Goal: Book appointment/travel/reservation

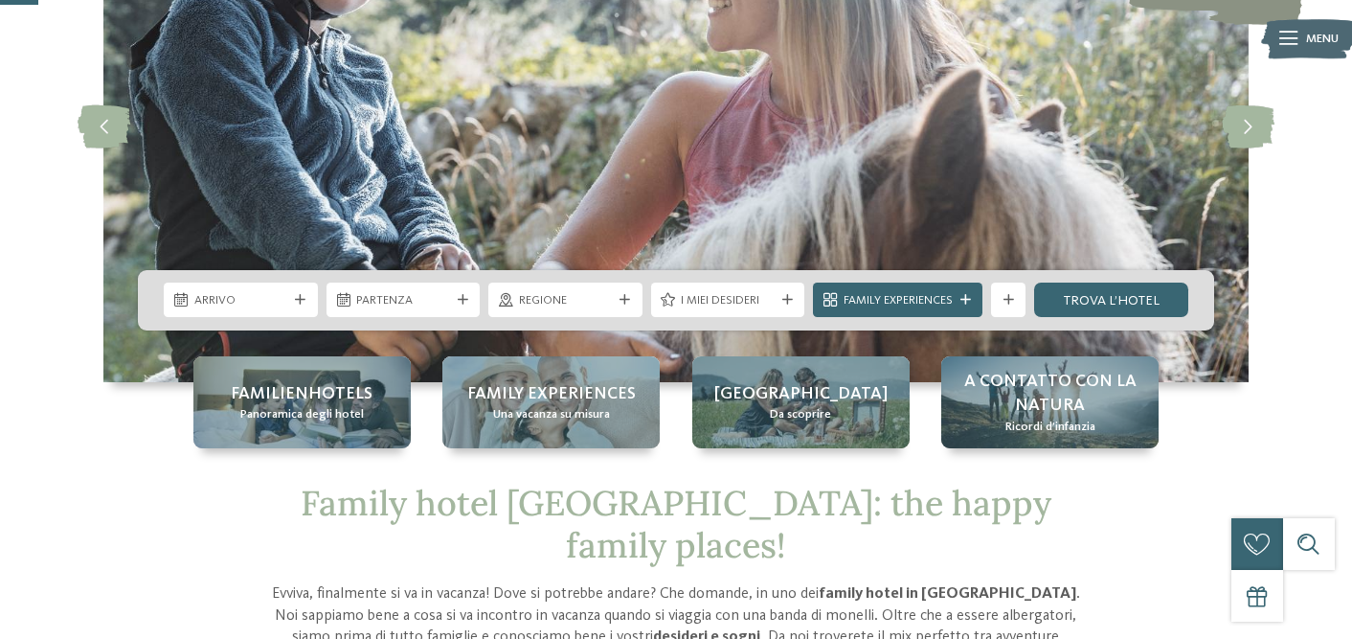
scroll to position [227, 0]
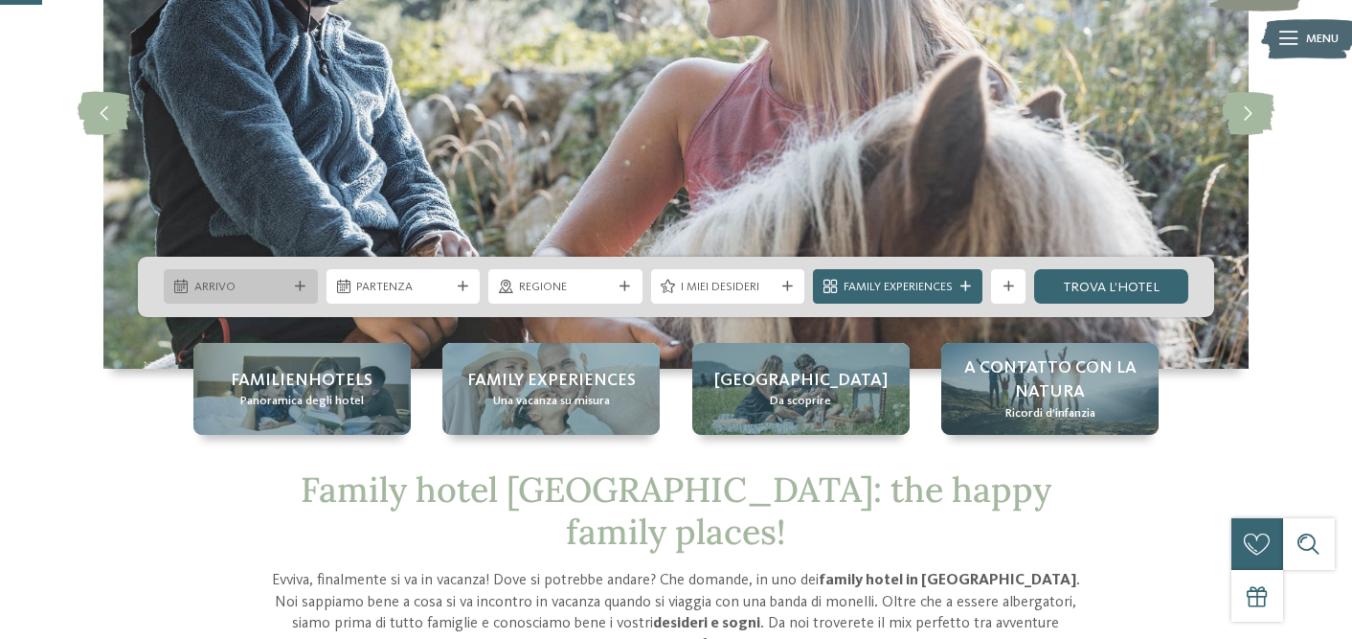
click at [281, 285] on span "Arrivo" at bounding box center [241, 287] width 94 height 17
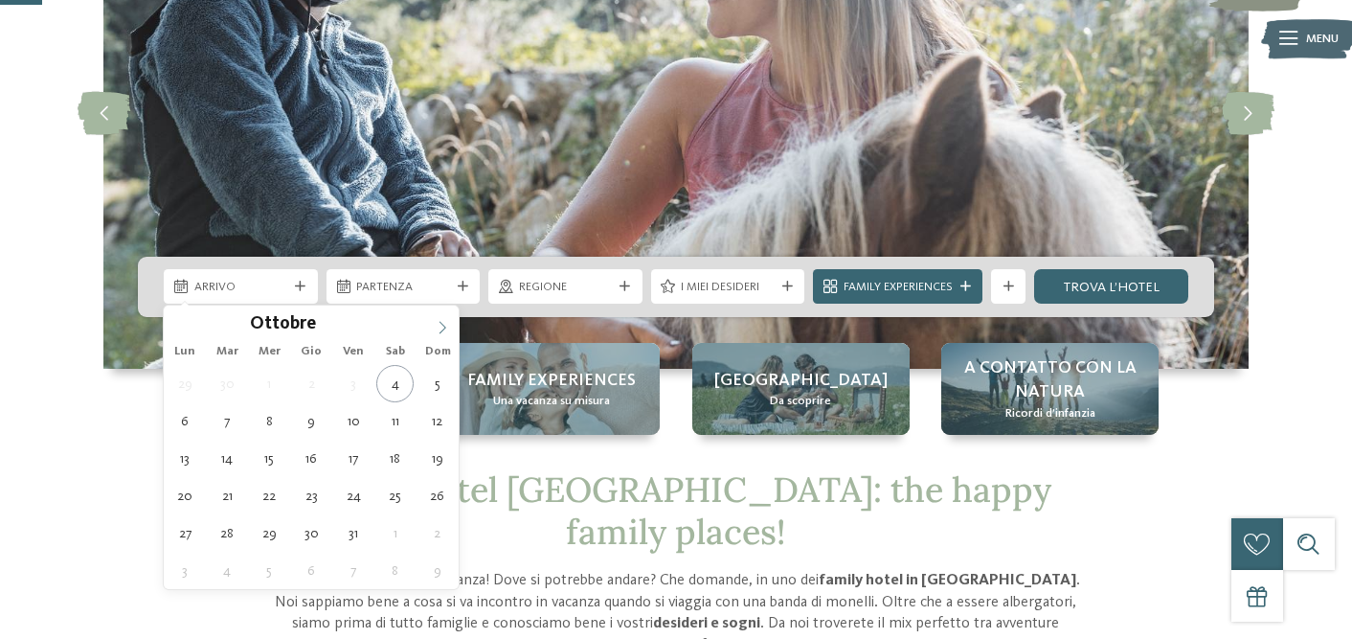
click at [444, 336] on span at bounding box center [442, 321] width 33 height 33
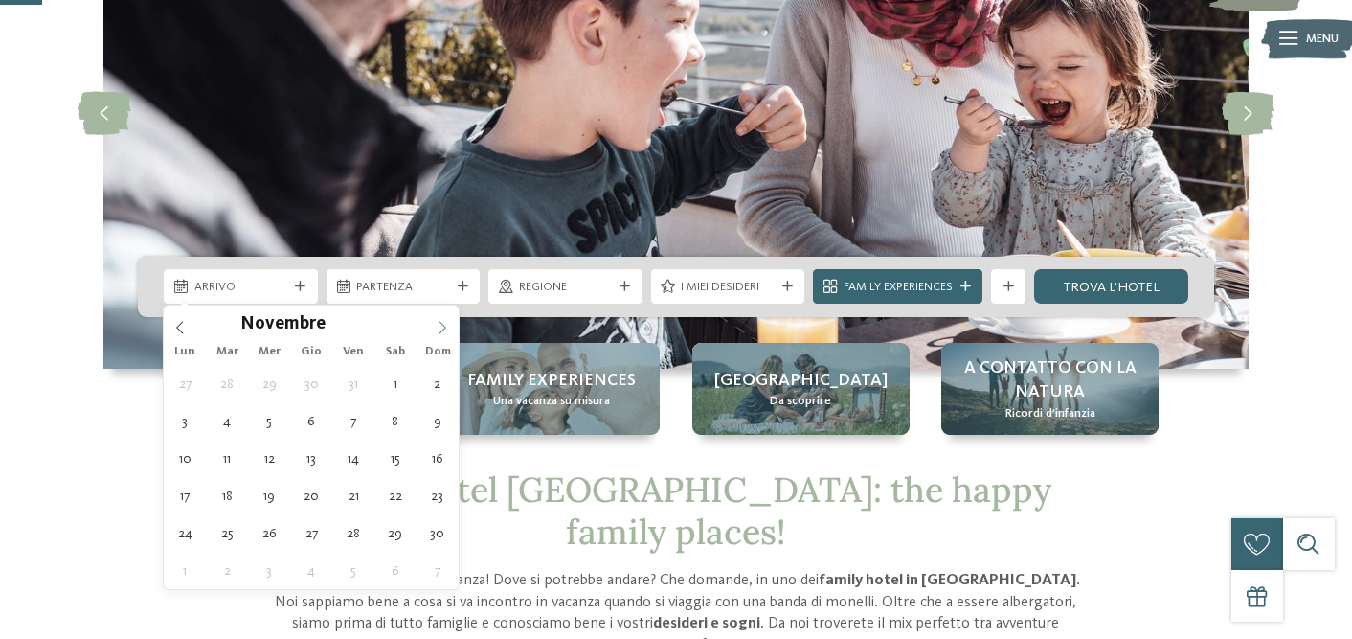
click at [444, 336] on span at bounding box center [442, 321] width 33 height 33
type div "20.12.2025"
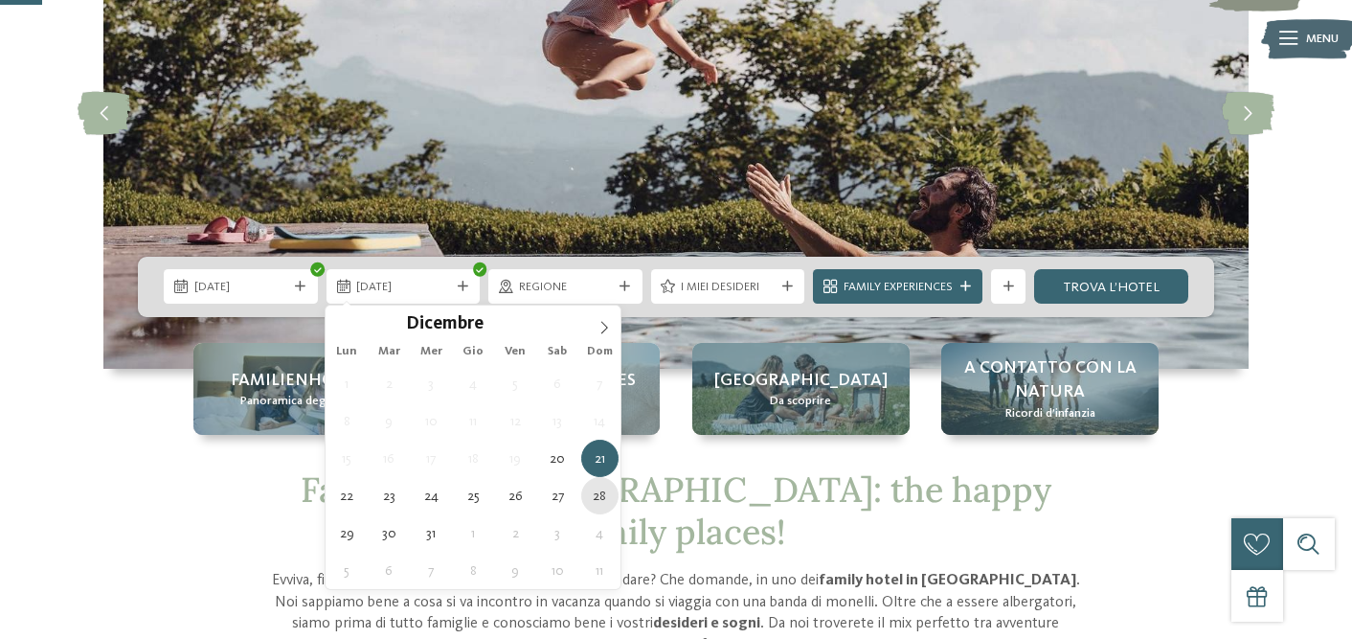
type div "28.12.2025"
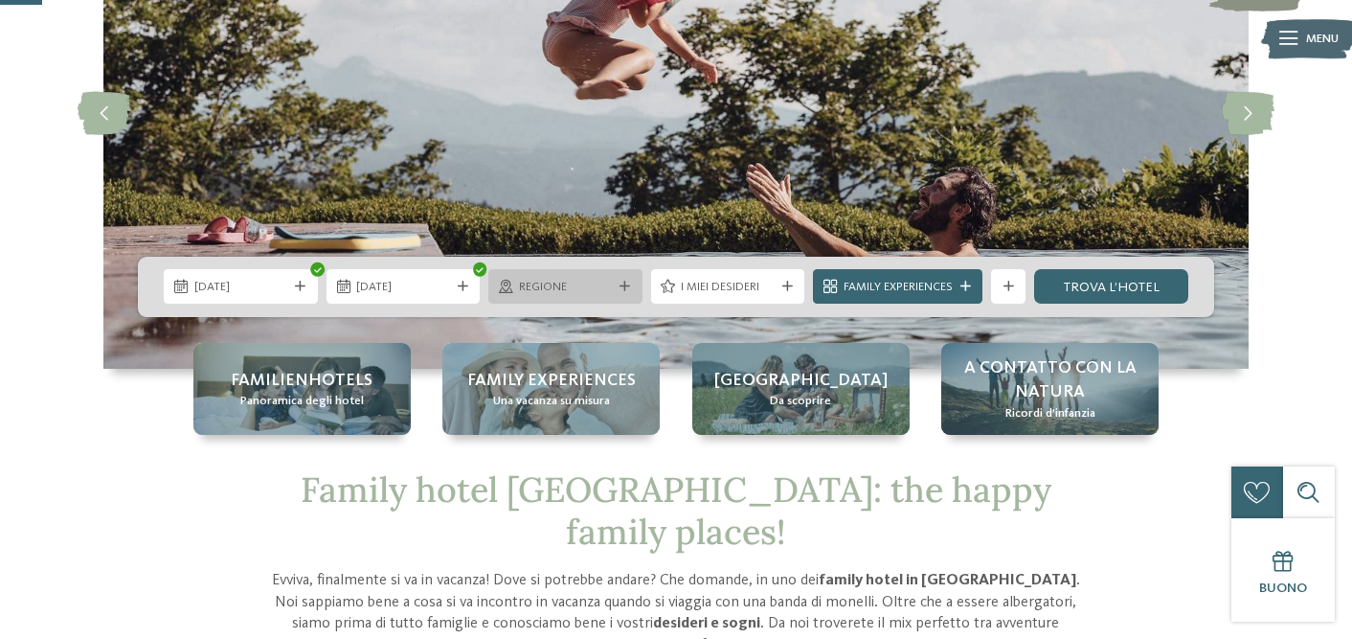
click at [600, 283] on span "Regione" at bounding box center [566, 287] width 94 height 17
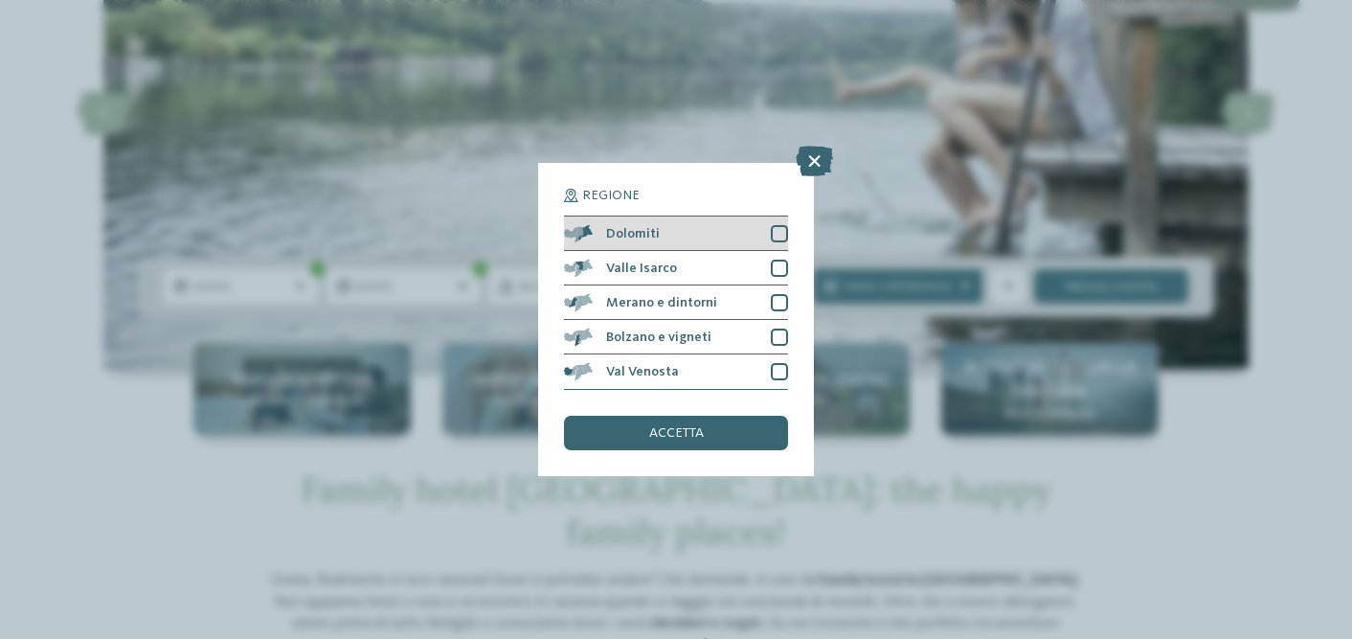
click at [780, 239] on div at bounding box center [779, 233] width 17 height 17
click at [719, 433] on div "accetta" at bounding box center [676, 432] width 224 height 34
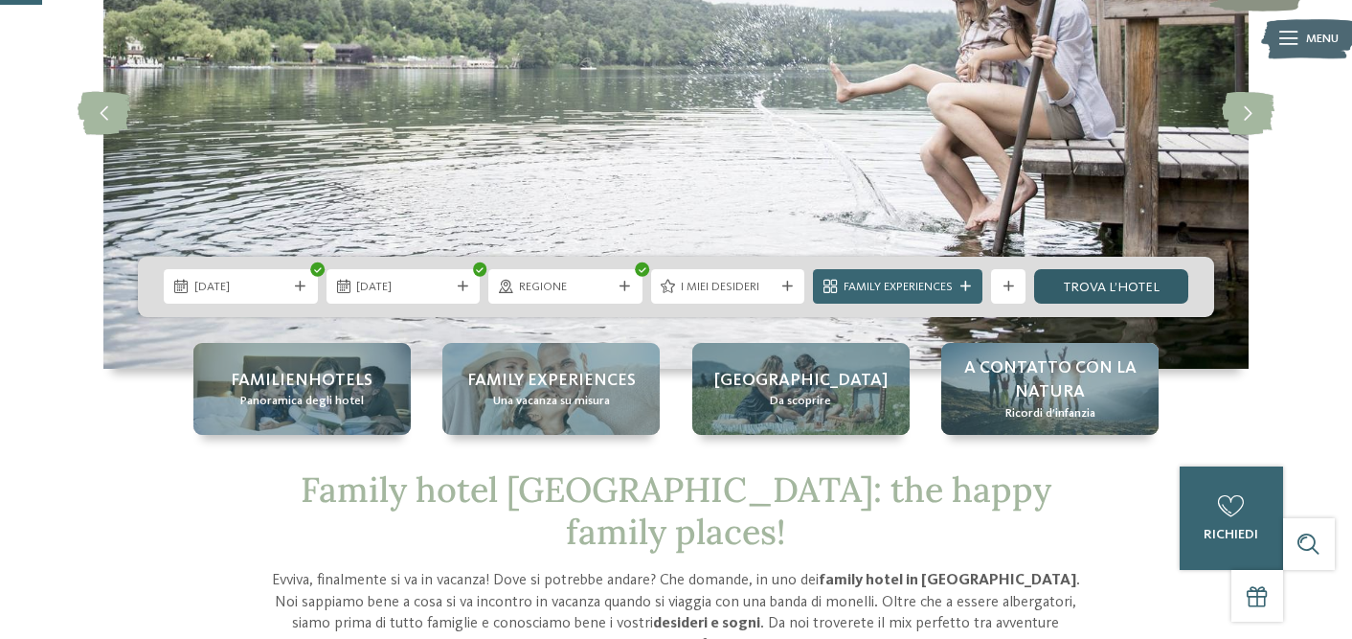
click at [1128, 281] on link "trova l’hotel" at bounding box center [1111, 286] width 154 height 34
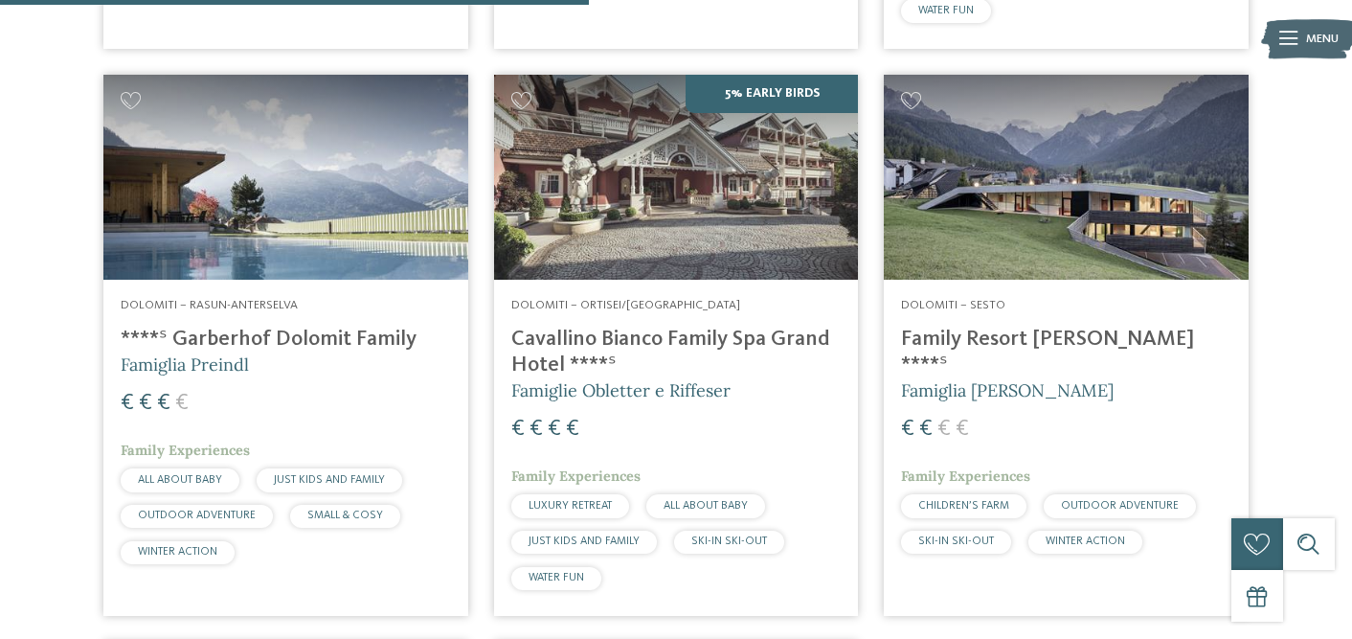
scroll to position [1198, 0]
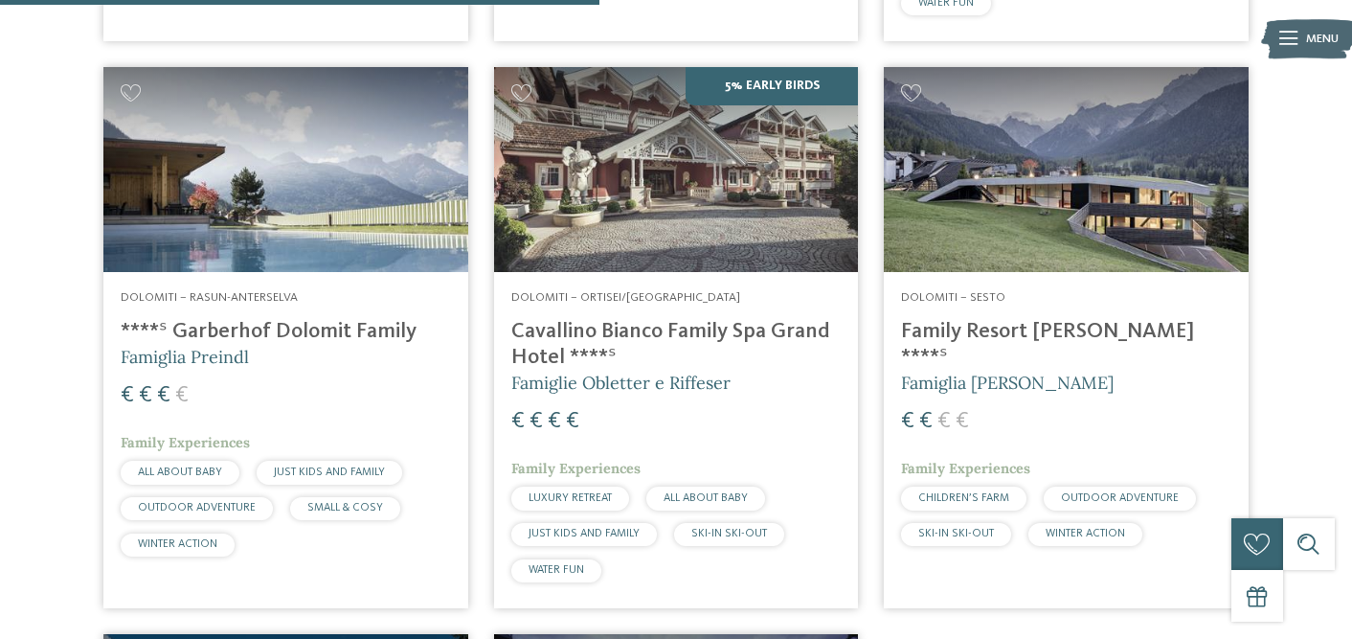
click at [697, 330] on h4 "Cavallino Bianco Family Spa Grand Hotel ****ˢ" at bounding box center [676, 345] width 330 height 52
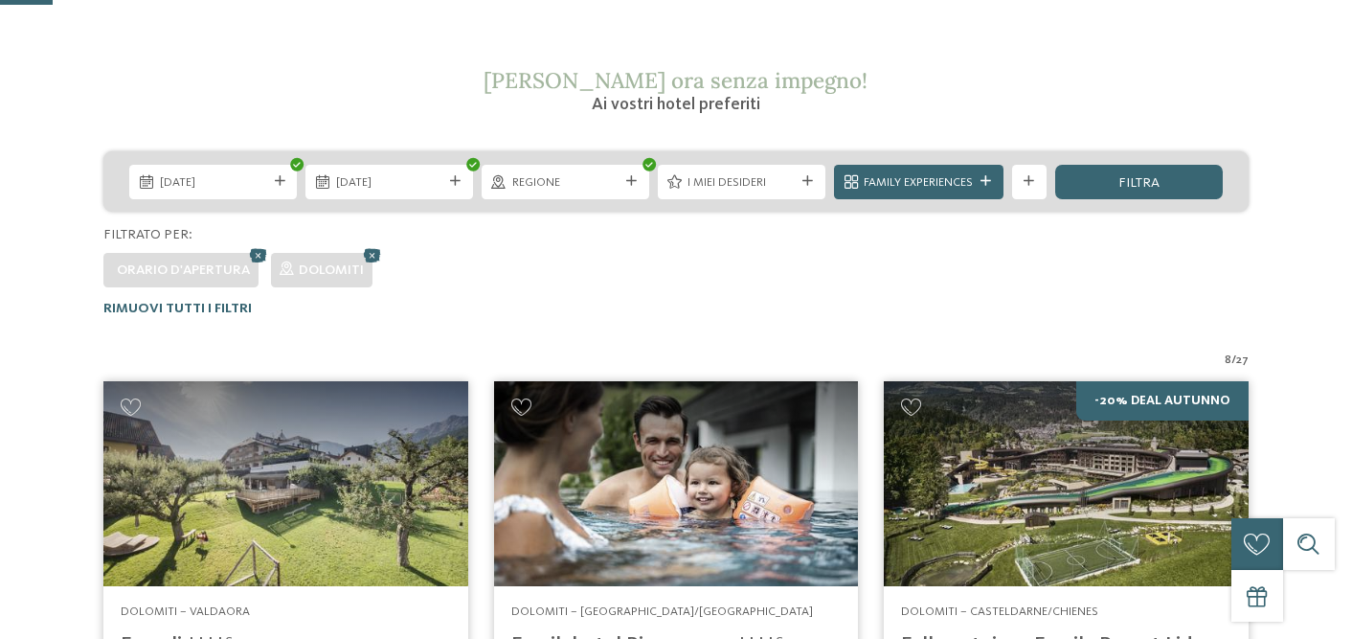
scroll to position [0, 0]
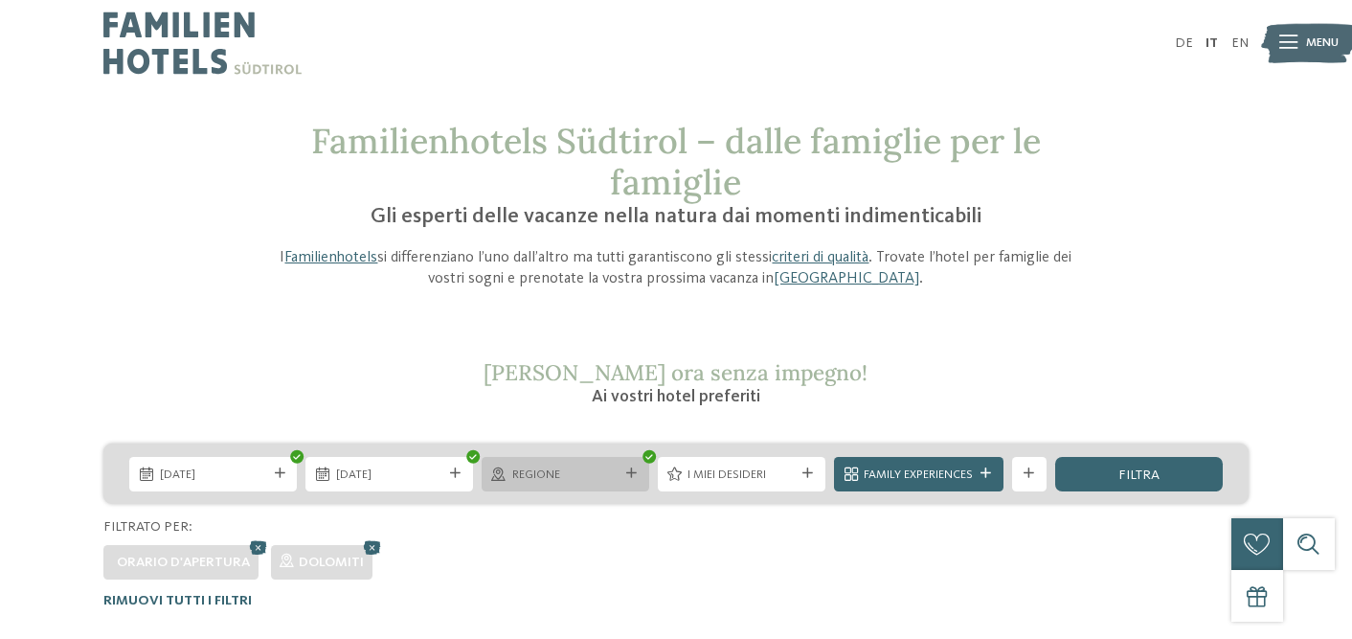
click at [628, 479] on div "Regione" at bounding box center [566, 474] width 168 height 34
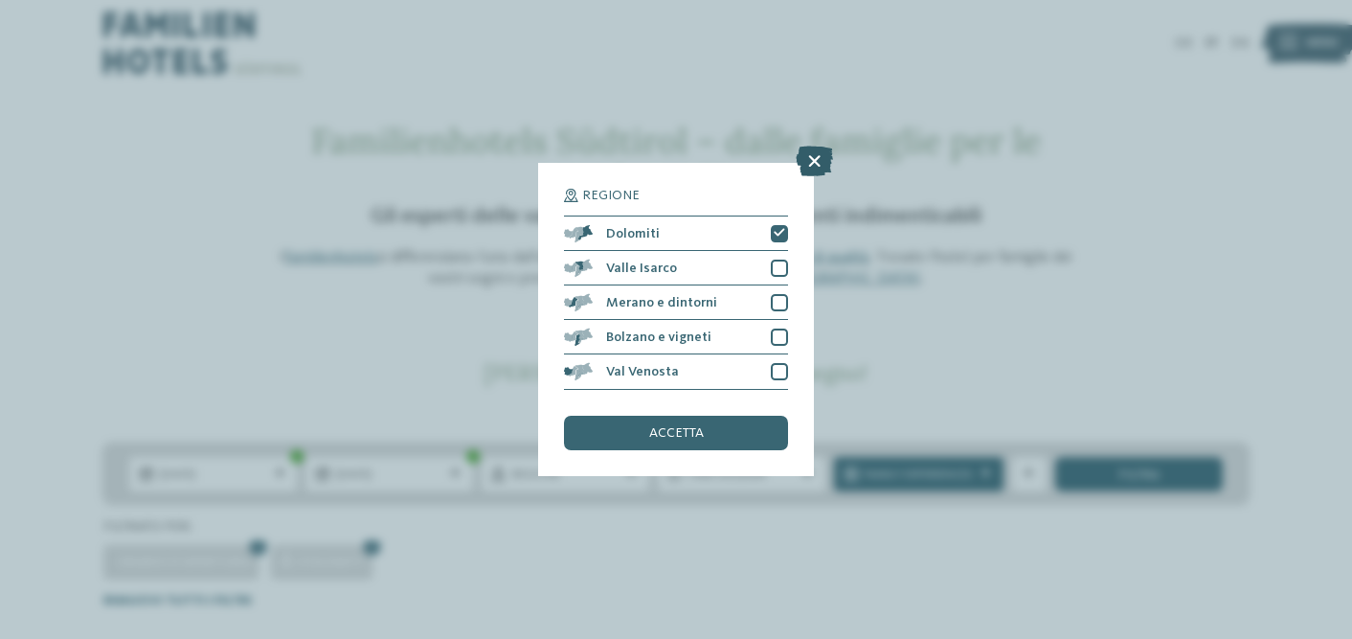
click at [814, 168] on icon at bounding box center [814, 161] width 37 height 31
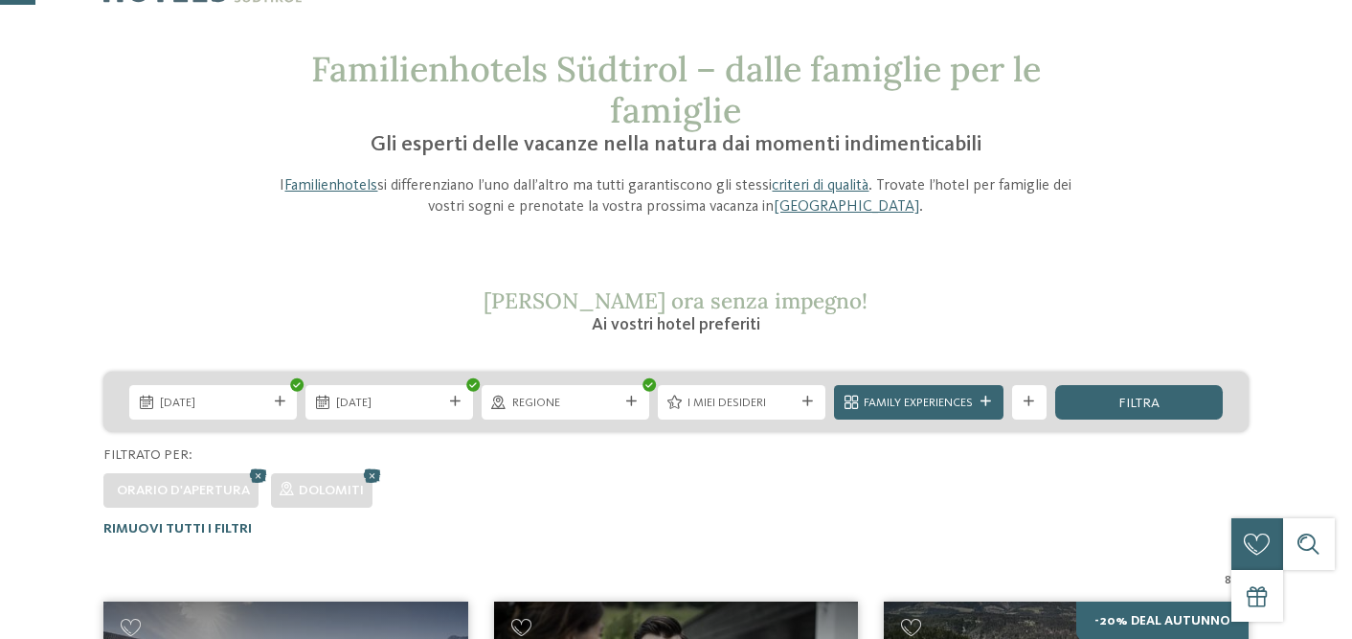
scroll to position [75, 0]
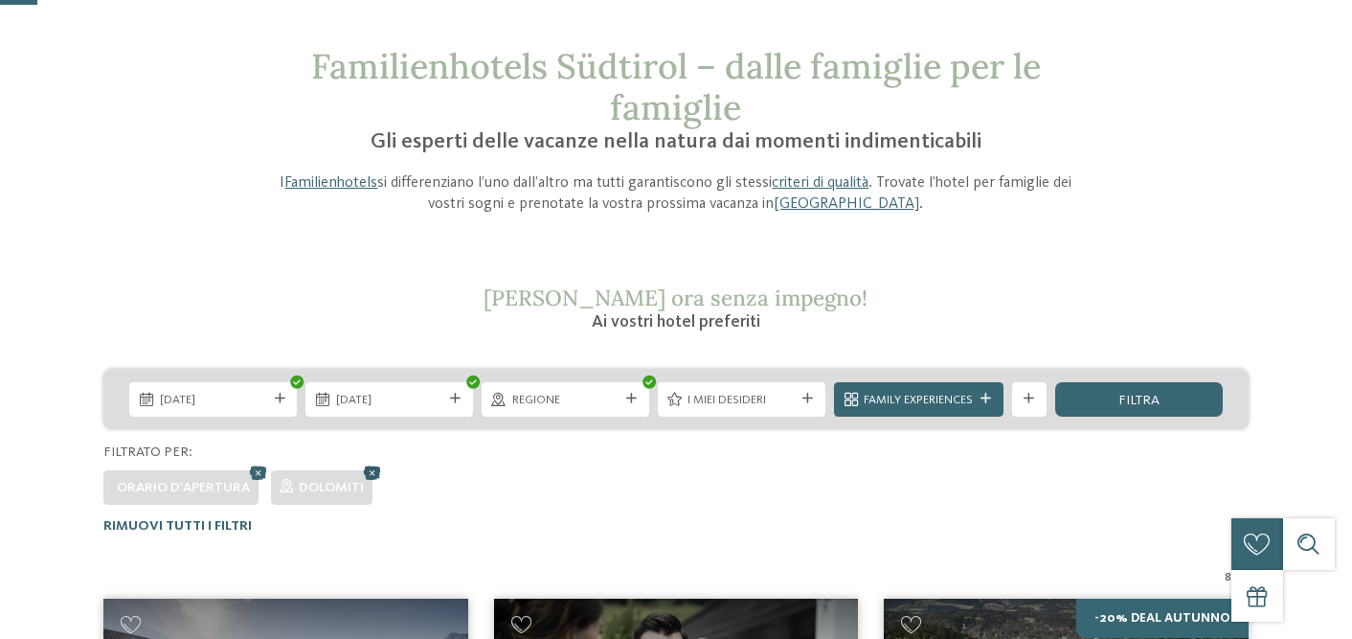
click at [368, 470] on icon at bounding box center [372, 471] width 26 height 23
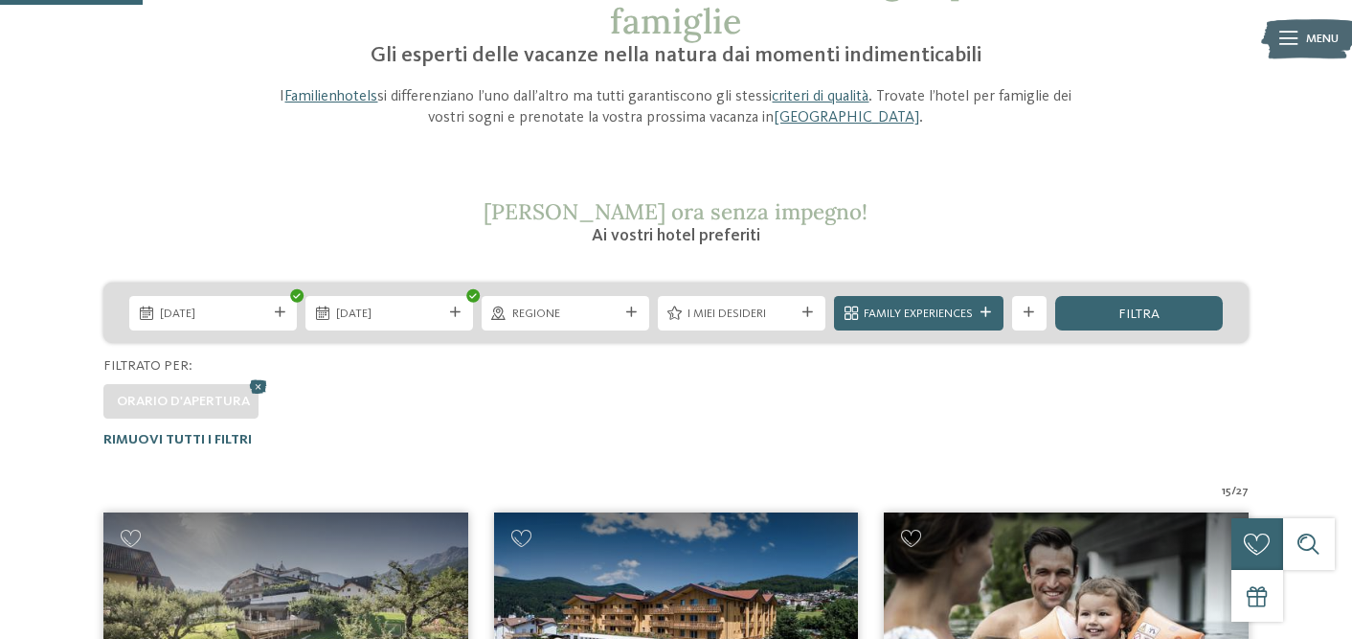
scroll to position [0, 0]
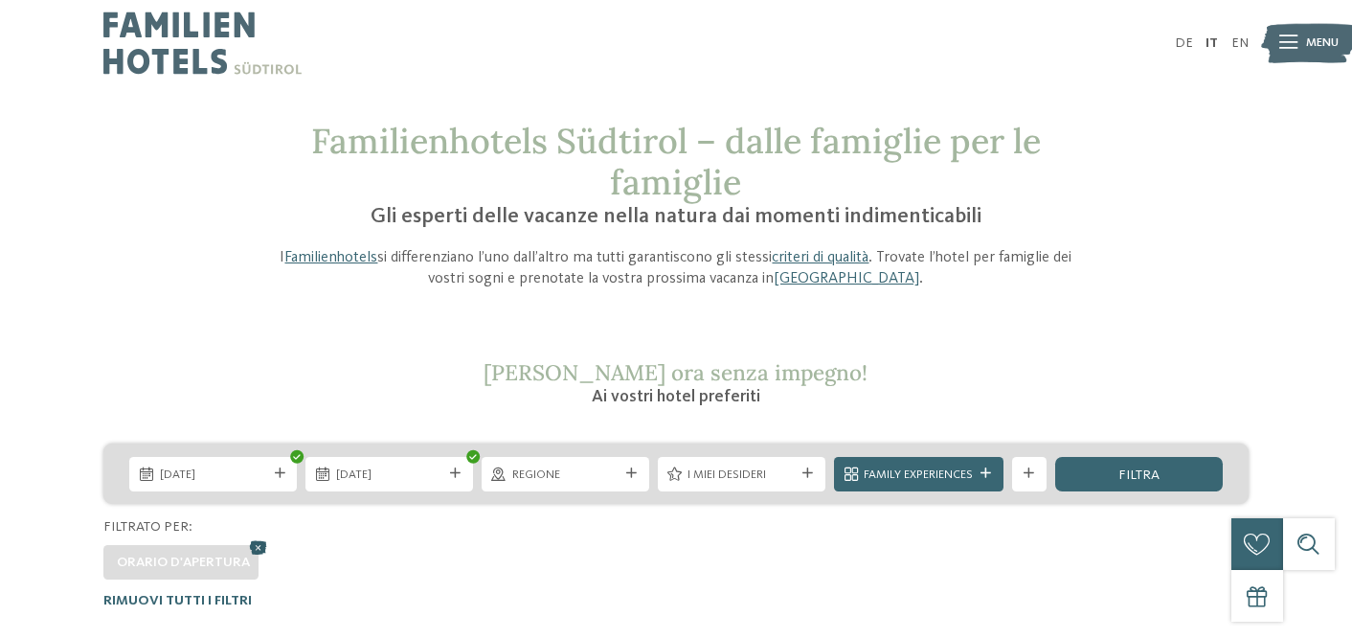
click at [258, 546] on icon at bounding box center [258, 546] width 26 height 23
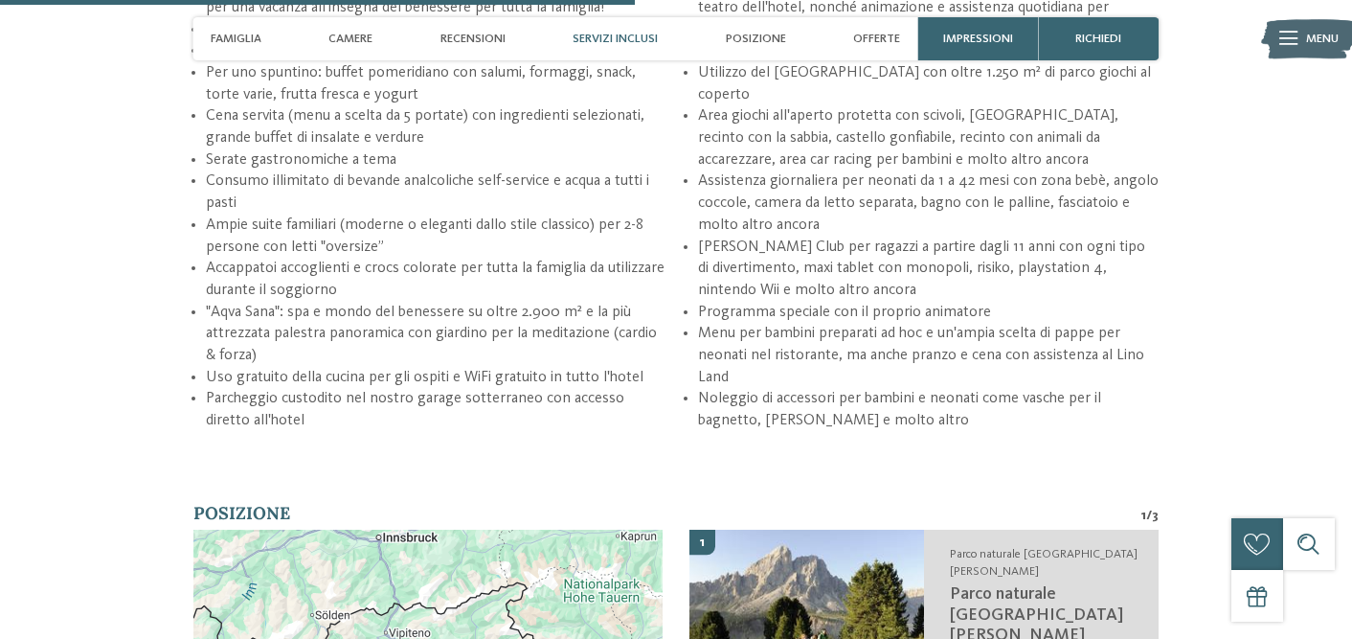
scroll to position [2659, 0]
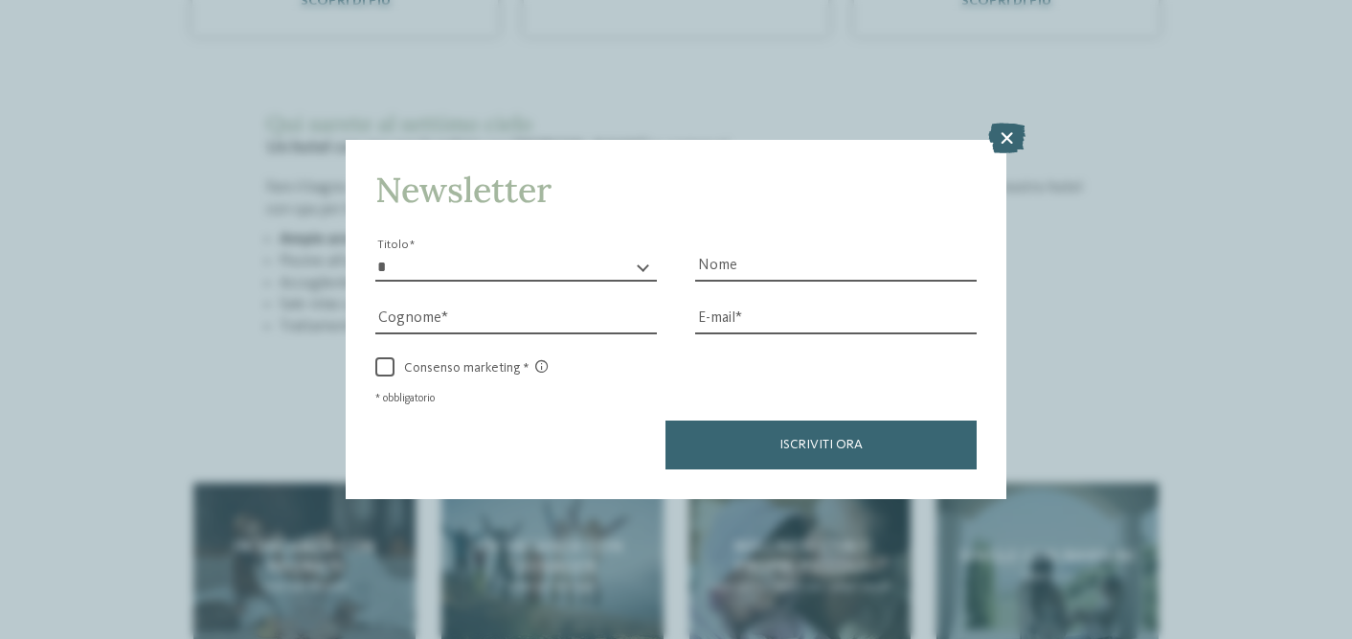
scroll to position [1515, 0]
click at [1011, 142] on icon at bounding box center [1006, 138] width 37 height 31
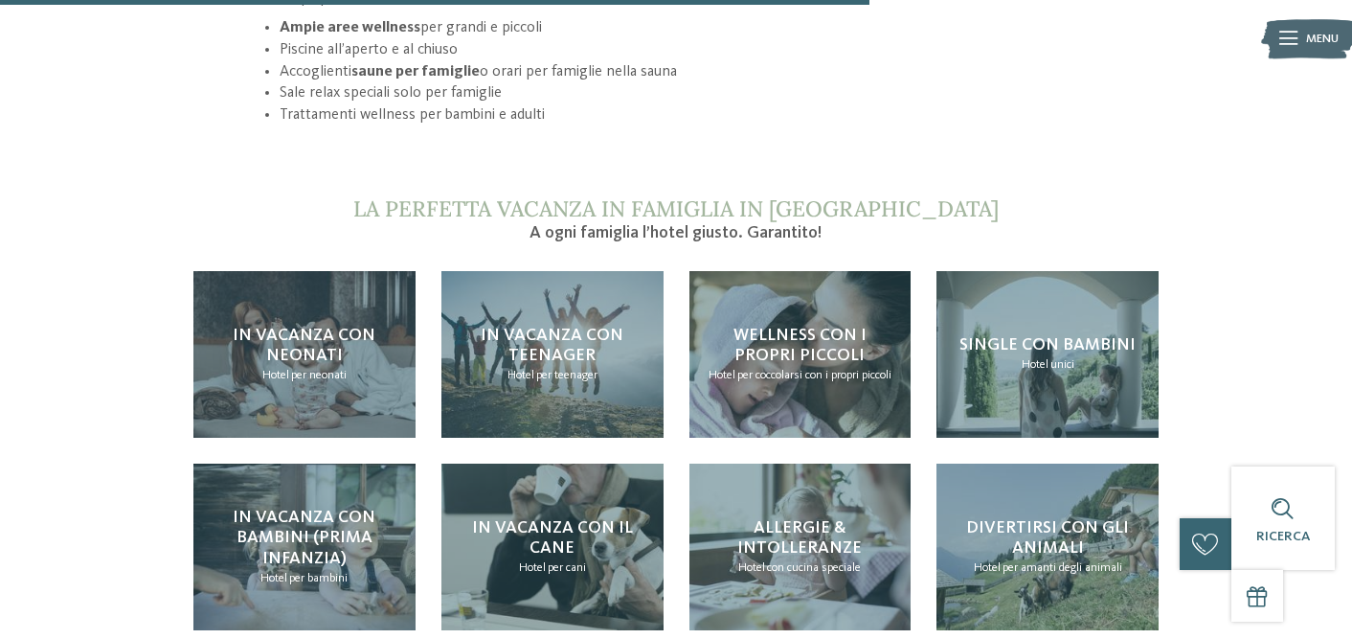
scroll to position [1726, 0]
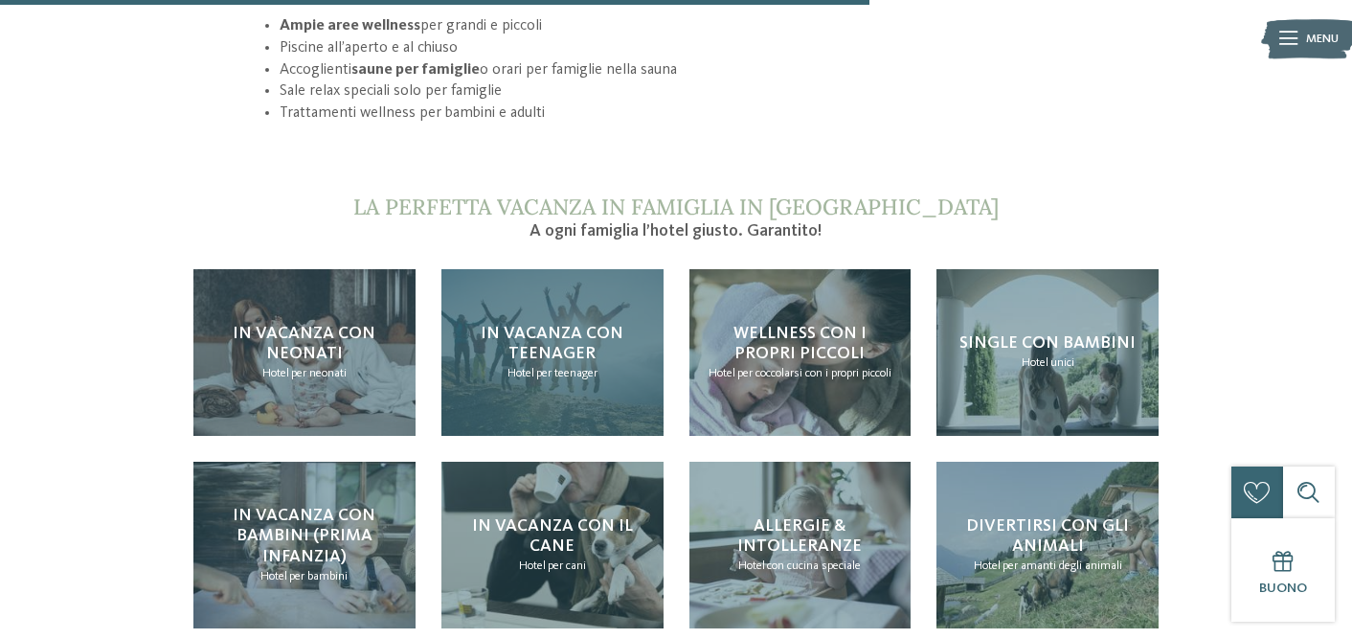
click at [564, 367] on span "per teenager" at bounding box center [566, 373] width 61 height 12
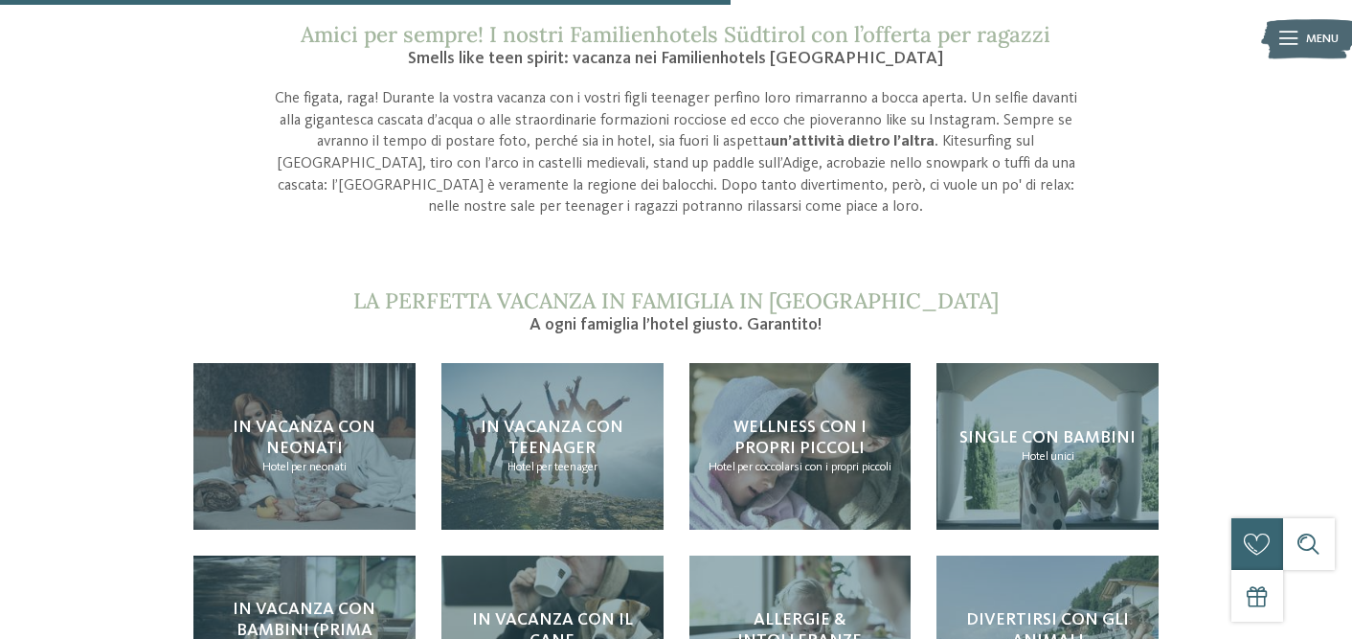
scroll to position [1604, 0]
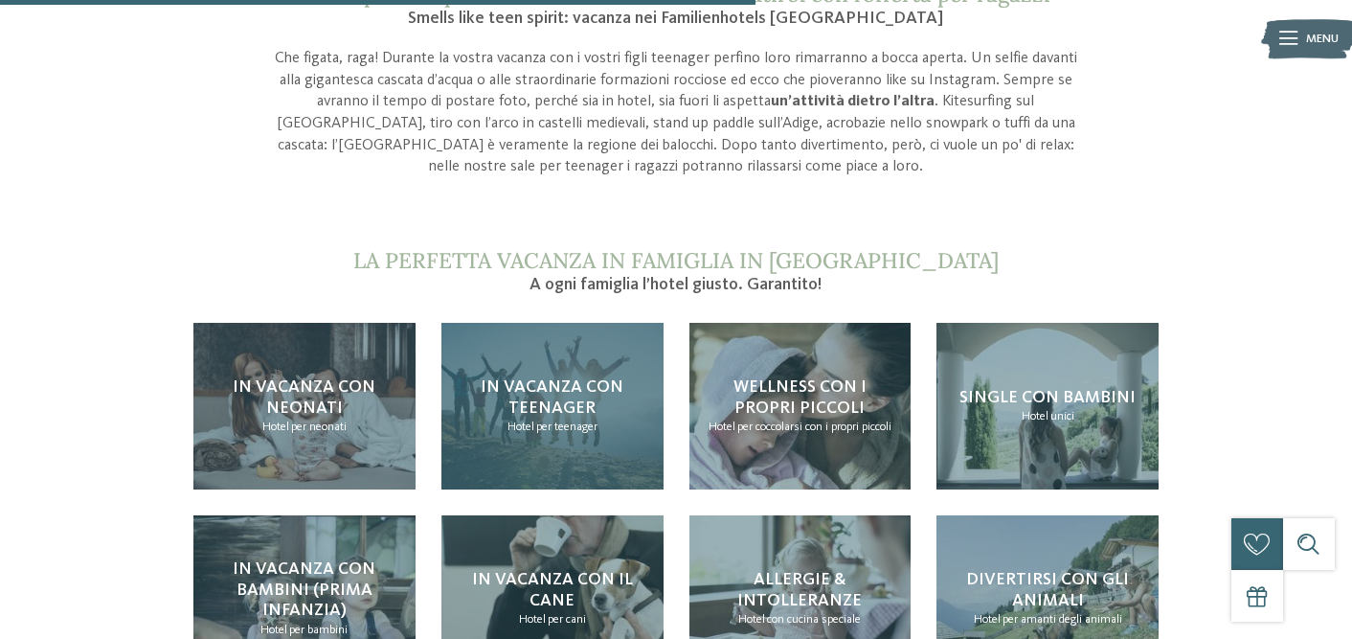
click at [534, 420] on div "In vacanza con teenager Hotel per teenager" at bounding box center [552, 406] width 222 height 167
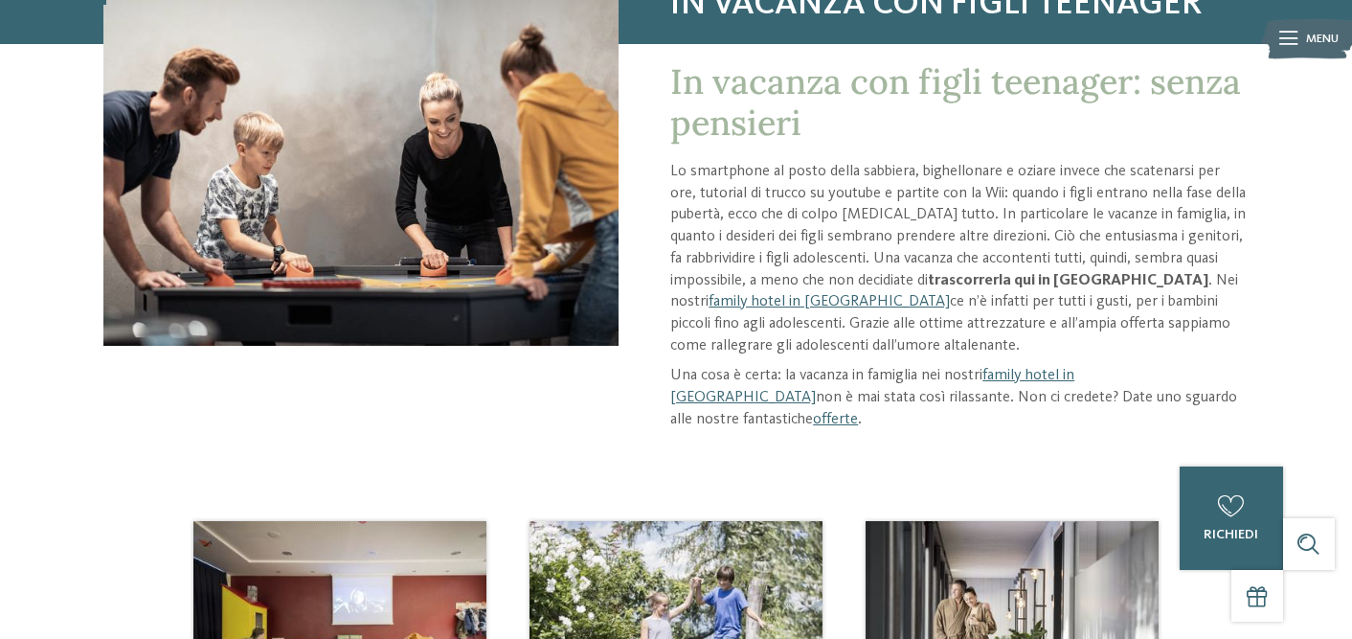
scroll to position [232, 0]
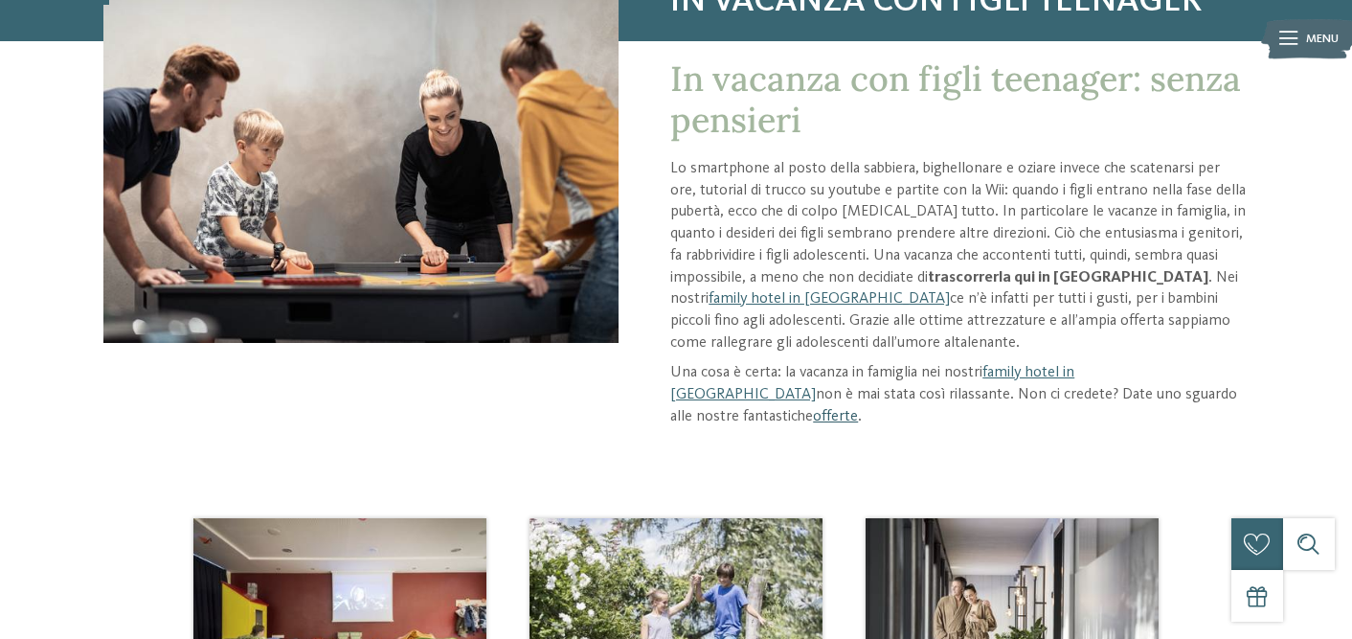
click at [858, 409] on link "offerte" at bounding box center [835, 416] width 45 height 15
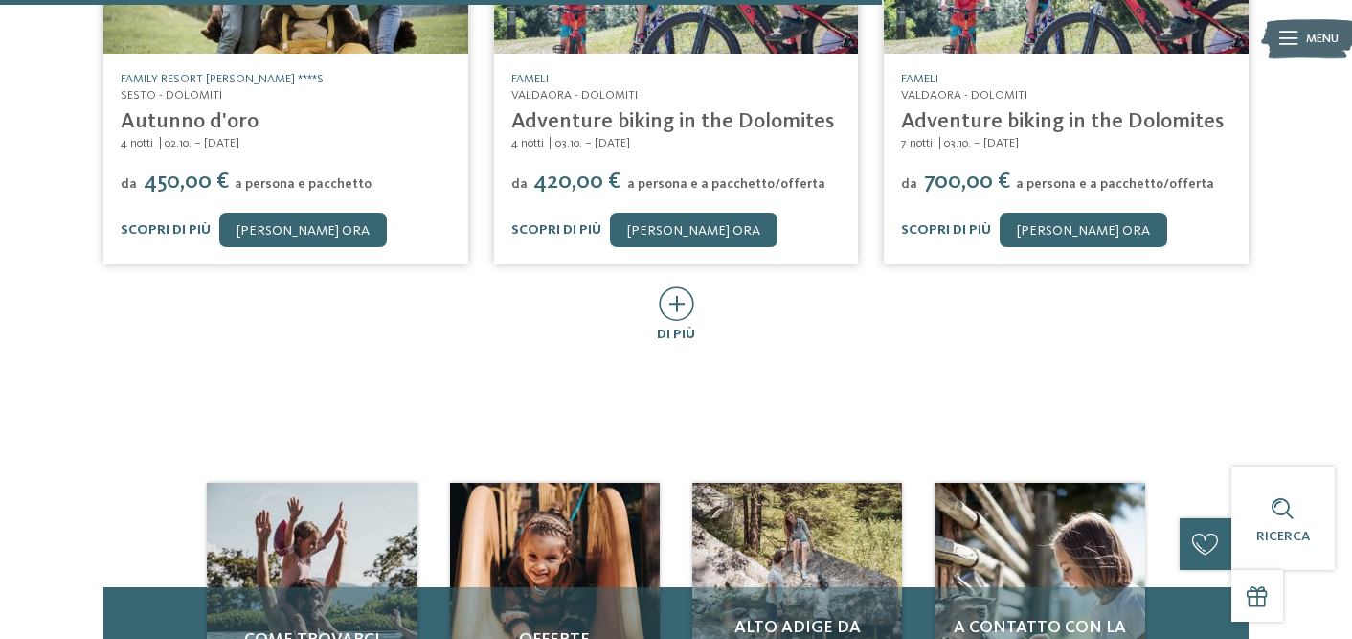
scroll to position [1089, 0]
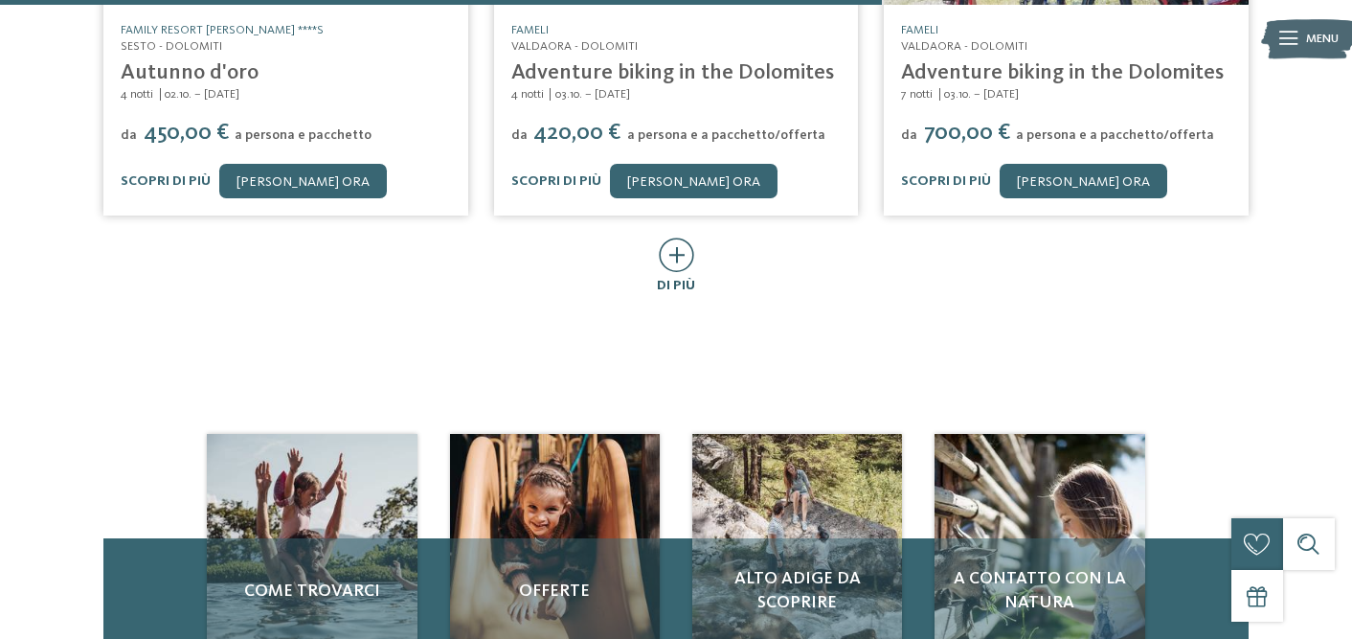
click at [674, 246] on icon at bounding box center [676, 254] width 35 height 34
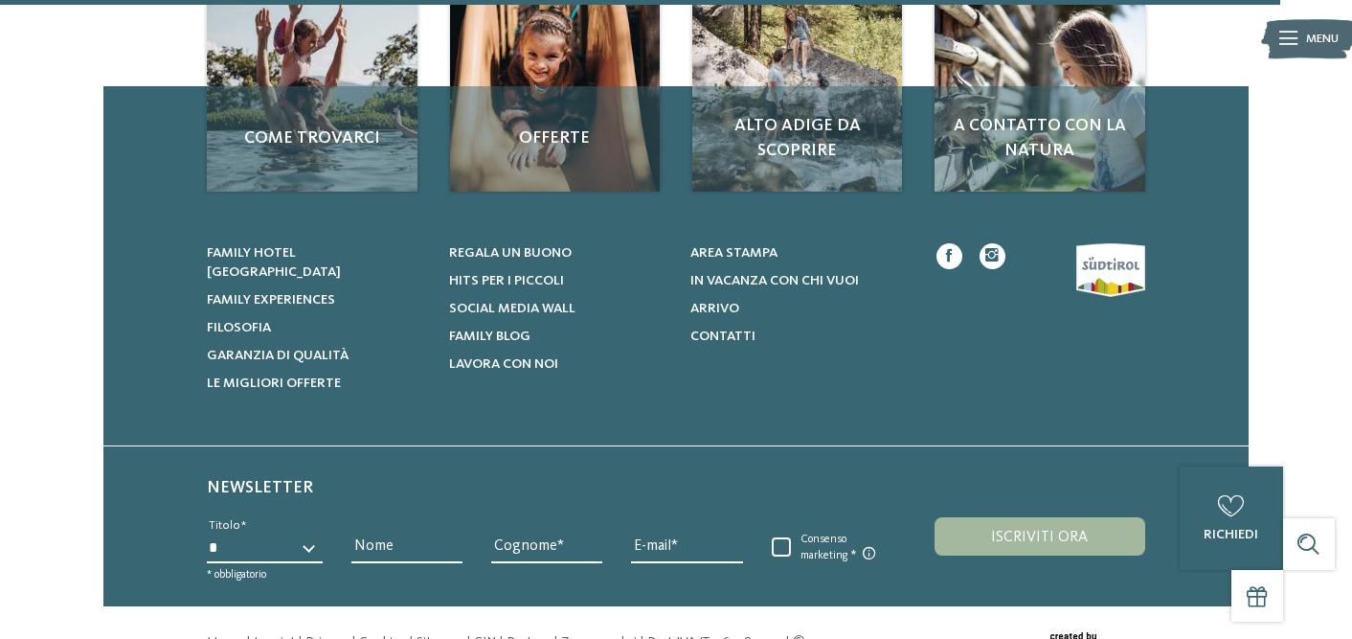
scroll to position [2477, 0]
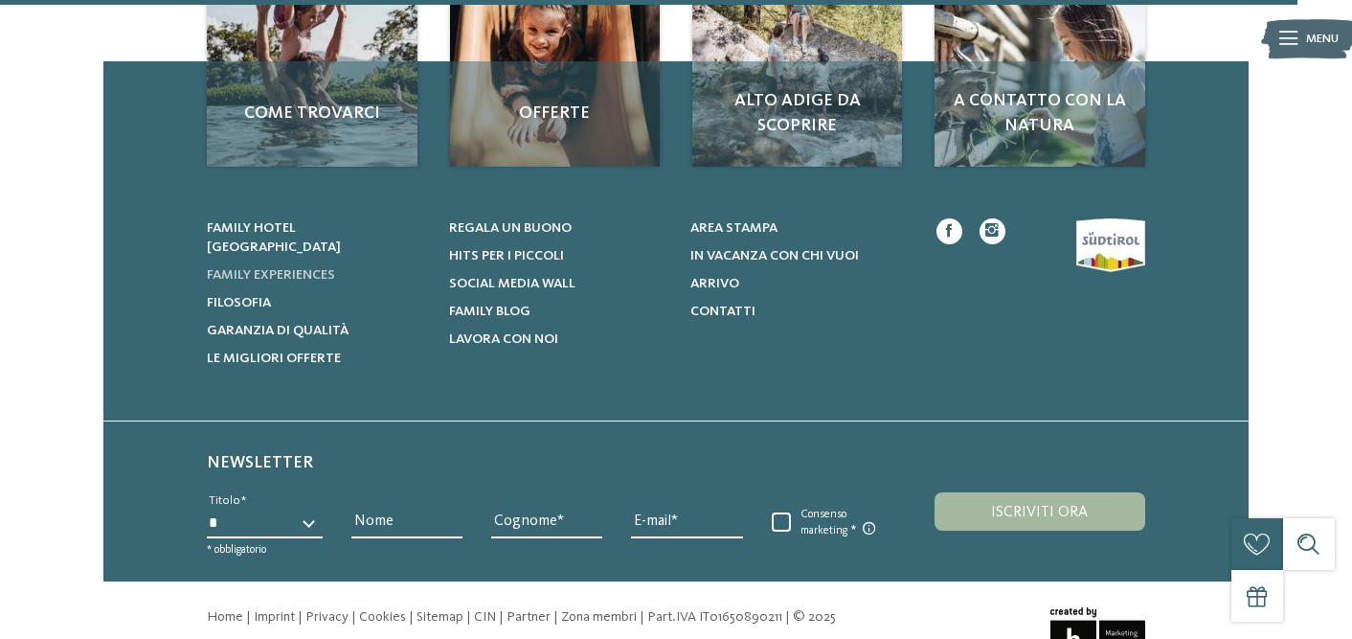
click at [327, 268] on span "Family experiences" at bounding box center [271, 274] width 128 height 13
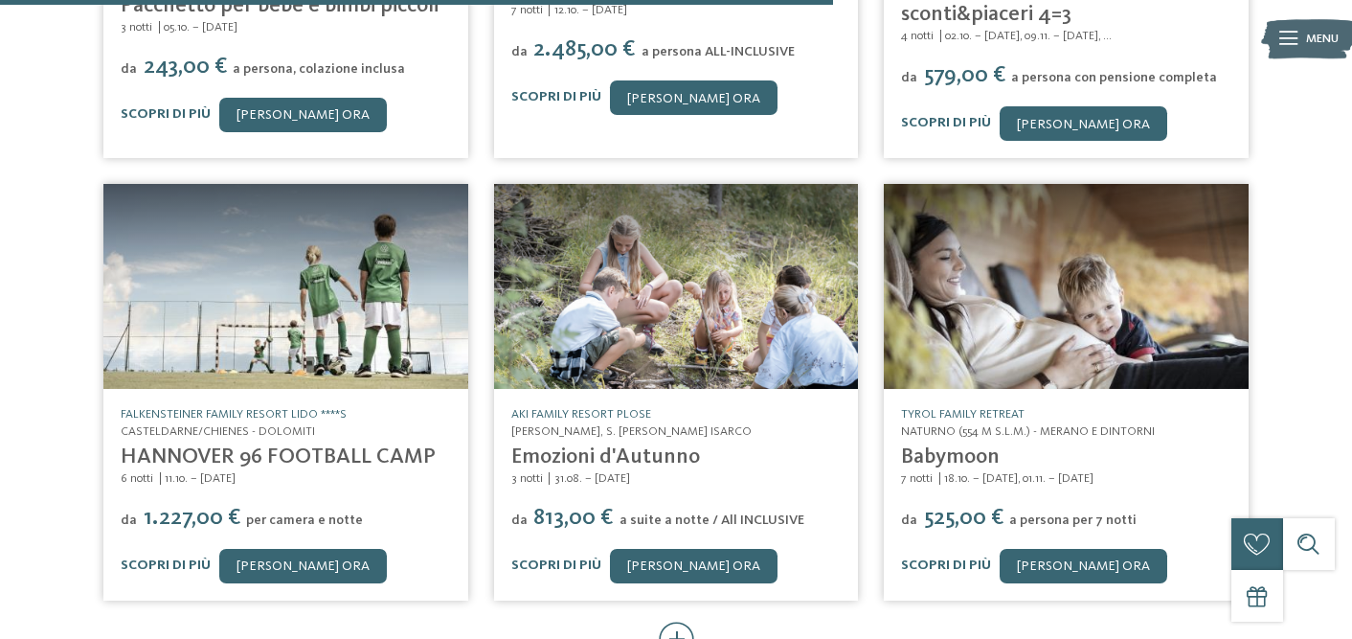
scroll to position [1618, 0]
